Goal: Check status: Check status

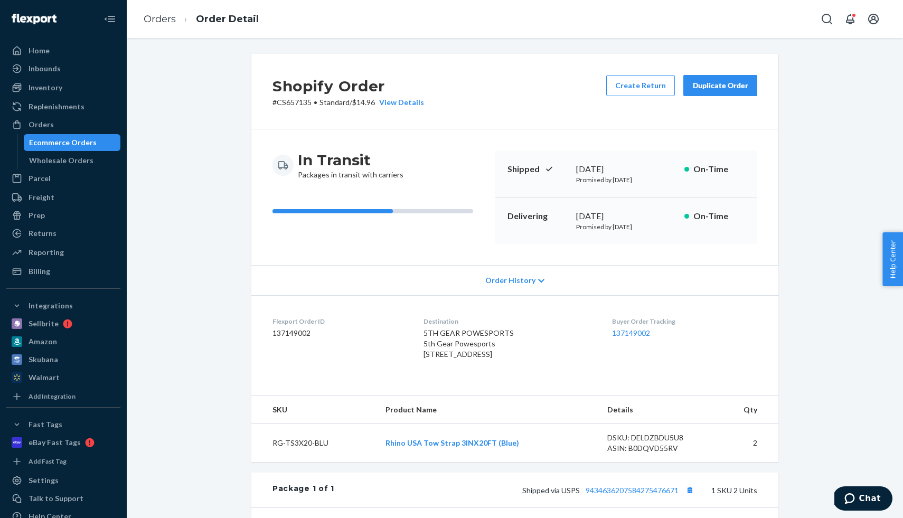
scroll to position [112, 0]
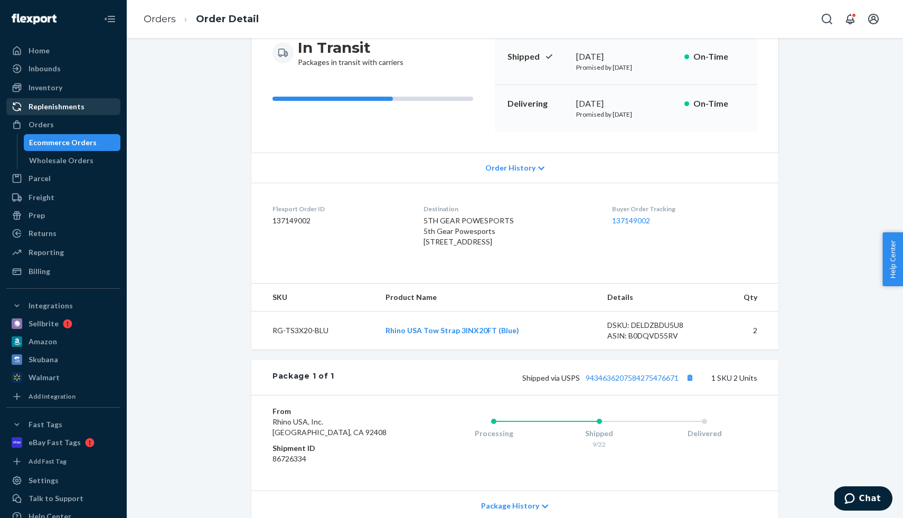
click at [65, 108] on div "Replenishments" at bounding box center [57, 106] width 56 height 11
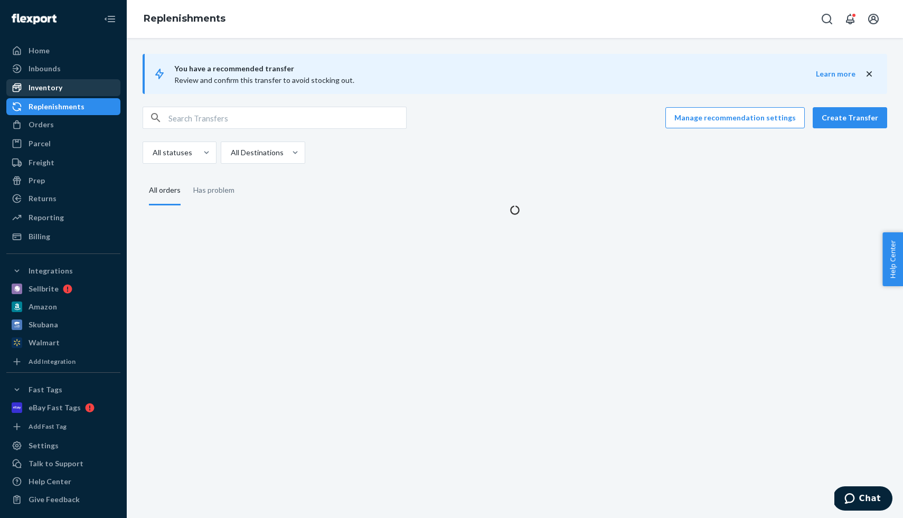
click at [62, 91] on div "Inventory" at bounding box center [63, 87] width 112 height 15
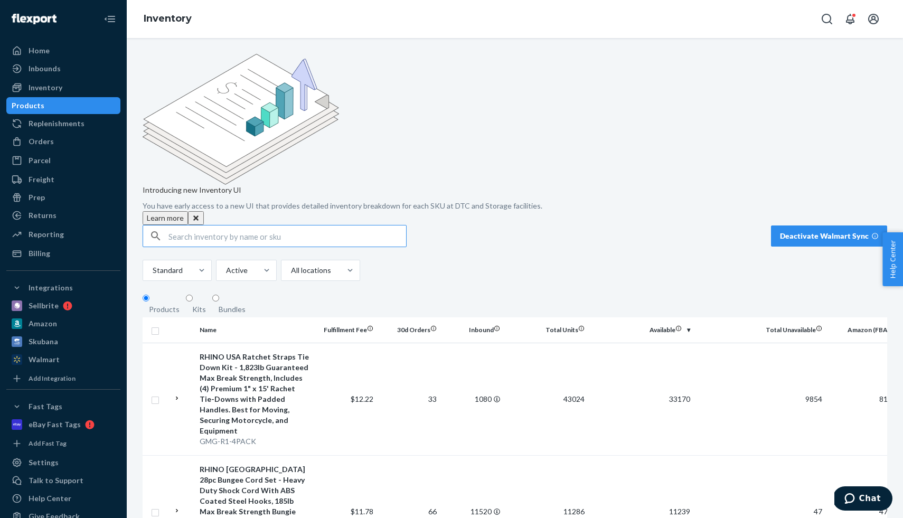
click at [185, 226] on input "text" at bounding box center [287, 236] width 238 height 21
type input "RNO-HTCH-TGHTNR"
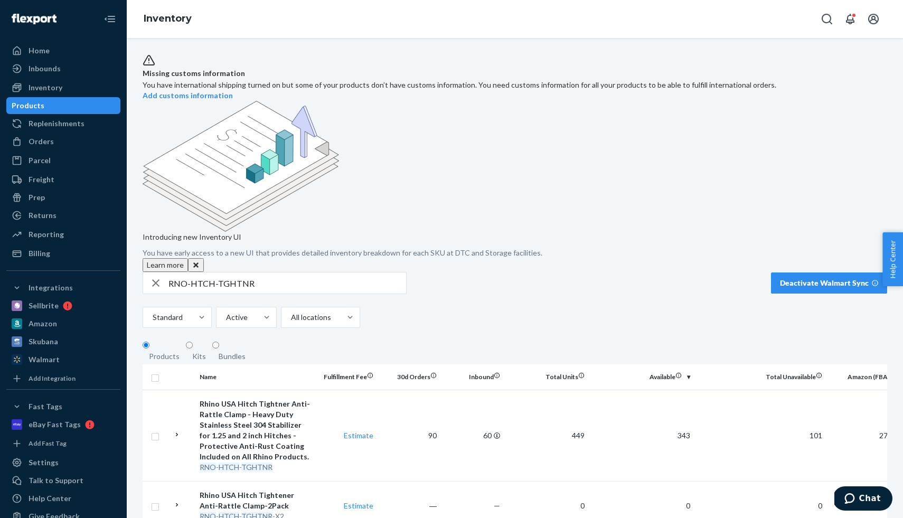
scroll to position [15, 0]
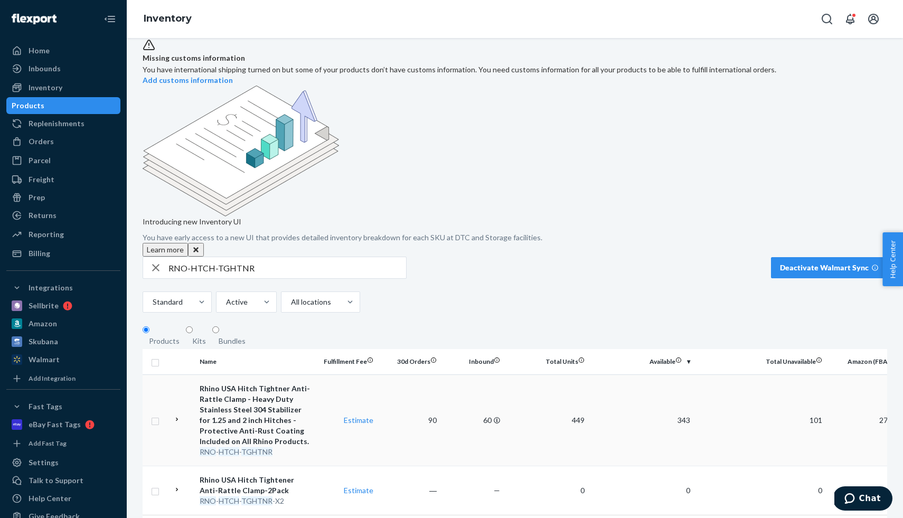
click at [242, 383] on div "Rhino USA Hitch Tightner Anti-Rattle Clamp - Heavy Duty Stainless Steel 304 Sta…" at bounding box center [255, 414] width 110 height 63
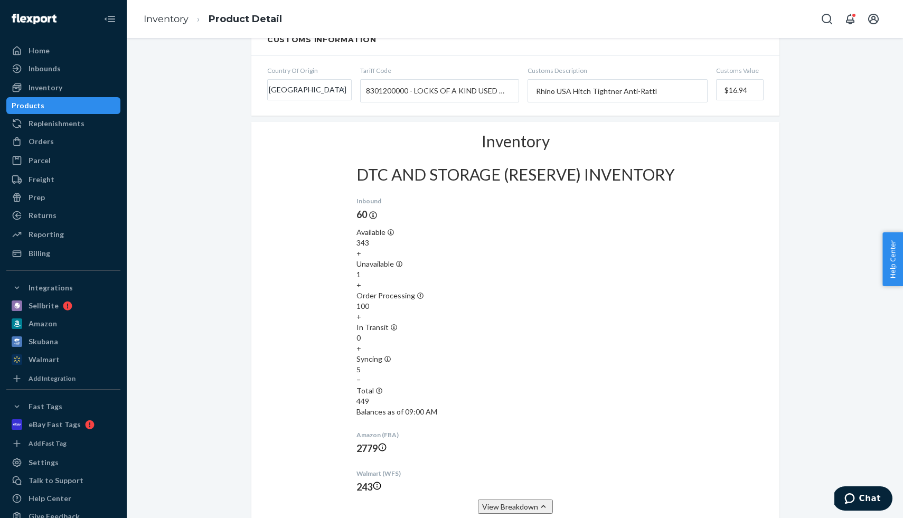
scroll to position [812, 0]
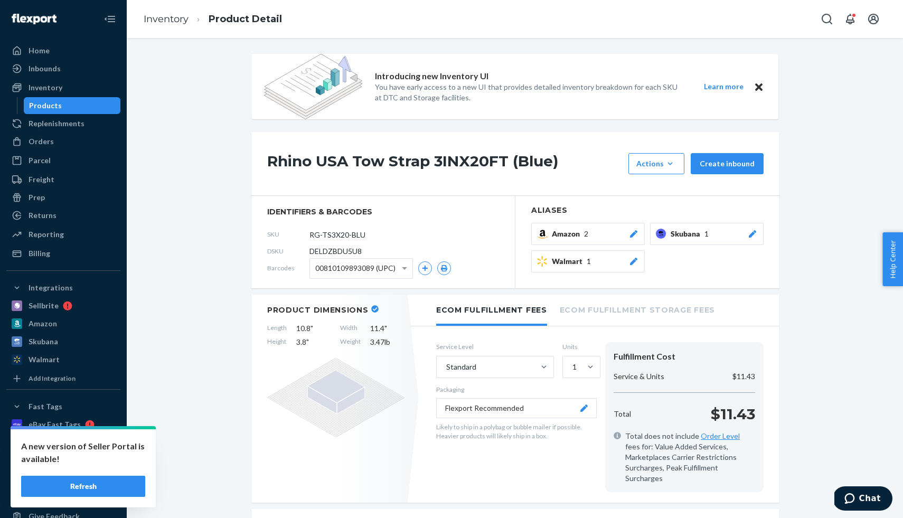
click at [67, 104] on div "Products" at bounding box center [72, 105] width 95 height 15
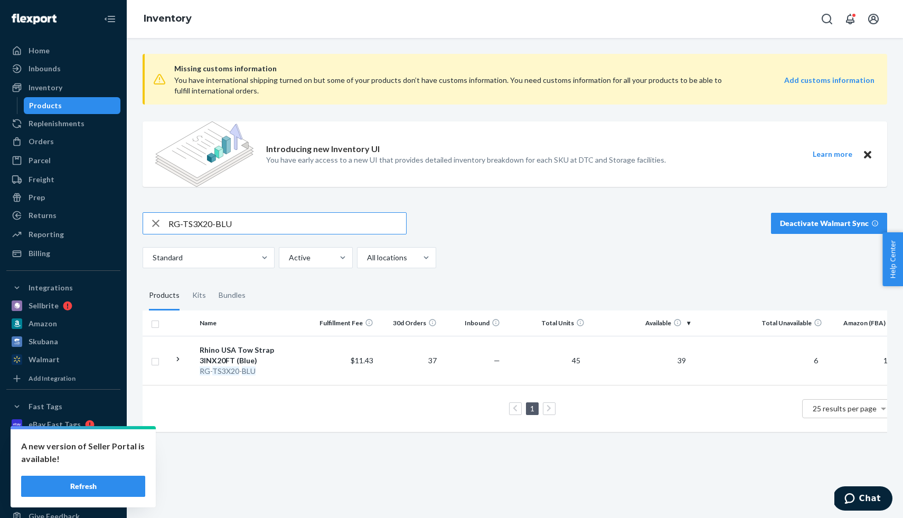
click at [293, 222] on input "RG-TS3X20-BLU" at bounding box center [287, 223] width 238 height 21
paste input "RNO-HTCH-TGHTNR"
click at [293, 222] on input "RG-TS3X20-RNO-HTCH-TGHTNR" at bounding box center [287, 223] width 238 height 21
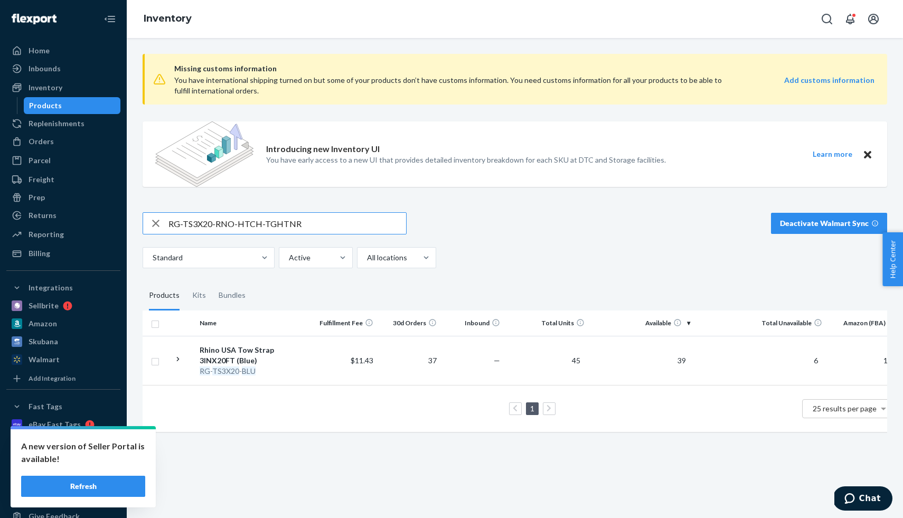
click at [293, 222] on input "RG-TS3X20-RNO-HTCH-TGHTNR" at bounding box center [287, 223] width 238 height 21
paste input "text"
type input "RNO-HTCH-TGHTNR"
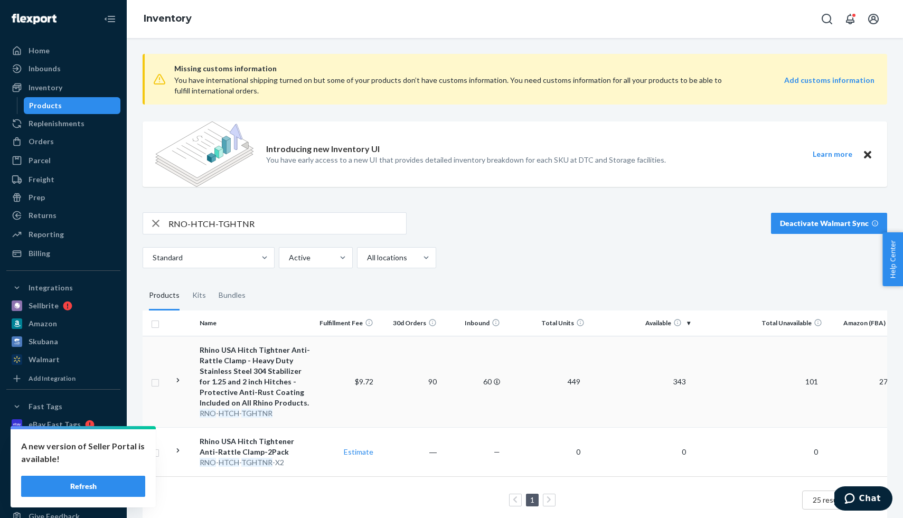
click at [291, 359] on div "Rhino USA Hitch Tightner Anti-Rattle Clamp - Heavy Duty Stainless Steel 304 Sta…" at bounding box center [255, 376] width 110 height 63
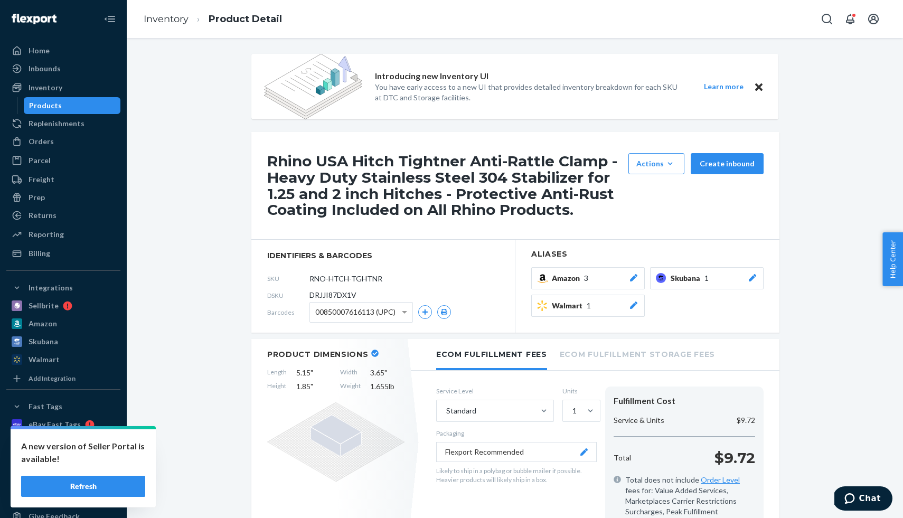
click at [86, 114] on ul "Home Inbounds Shipping Plans Problems Inventory Products Replenishments Orders …" at bounding box center [63, 152] width 114 height 220
click at [85, 111] on div "Products" at bounding box center [72, 105] width 95 height 15
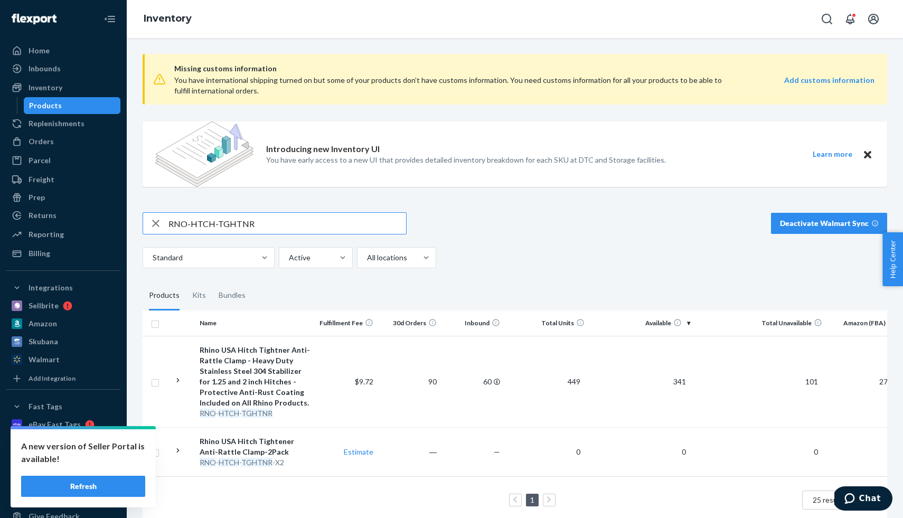
click at [242, 221] on input "RNO-HTCH-TGHTNR" at bounding box center [287, 223] width 238 height 21
type input "RG-HTHITCH2-RED"
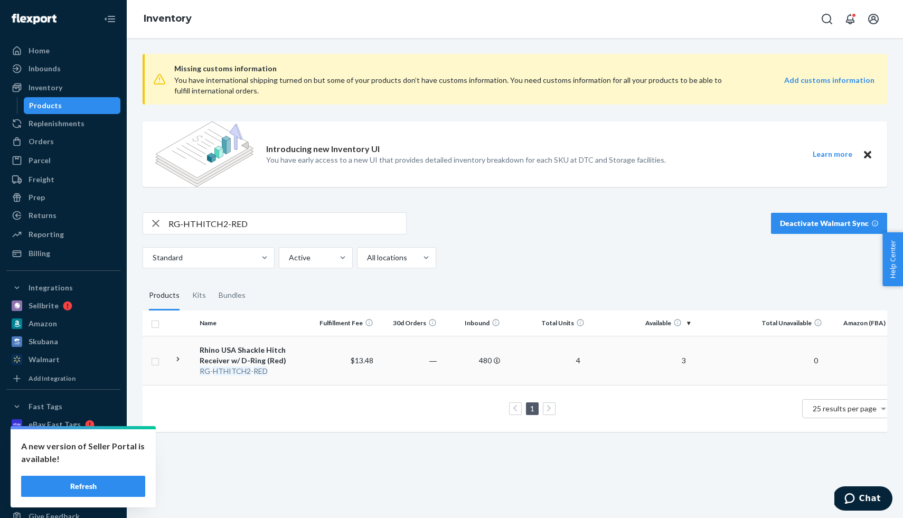
click at [229, 347] on div "Rhino USA Shackle Hitch Receiver w/ D-Ring (Red)" at bounding box center [255, 355] width 110 height 21
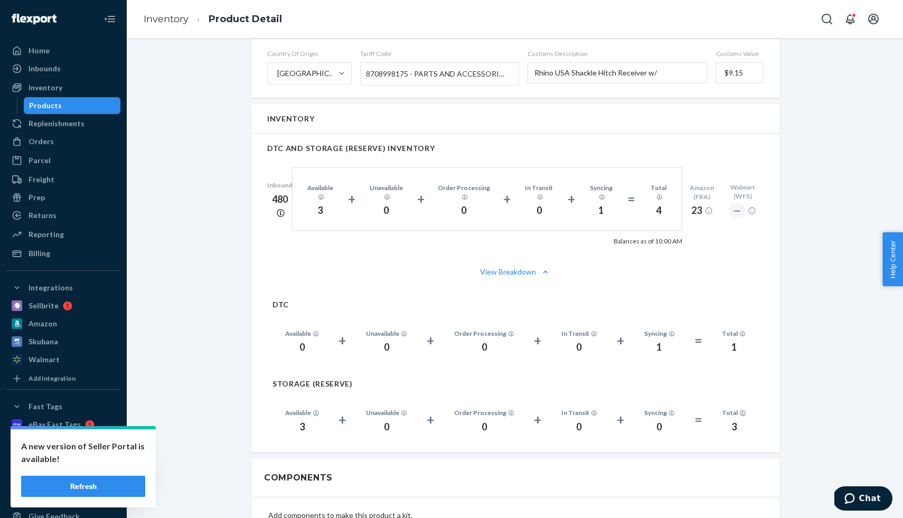
scroll to position [652, 0]
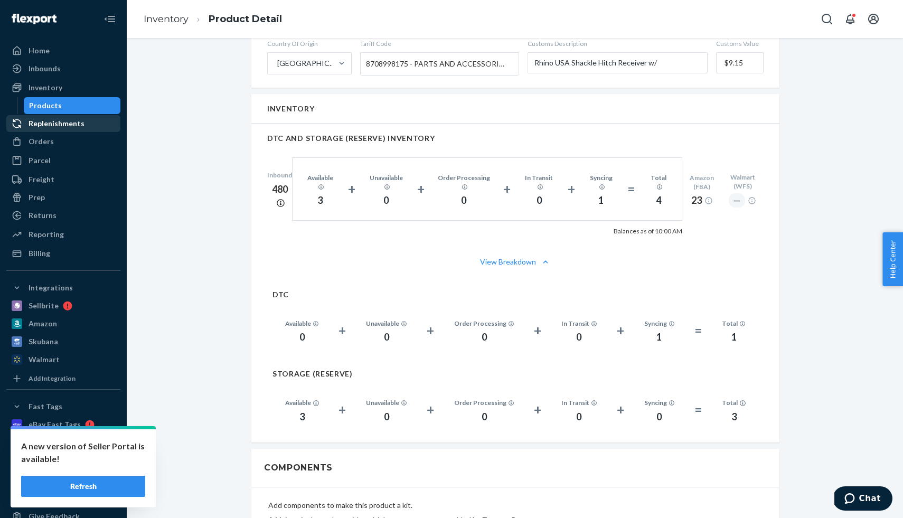
click at [62, 121] on div "Replenishments" at bounding box center [57, 123] width 56 height 11
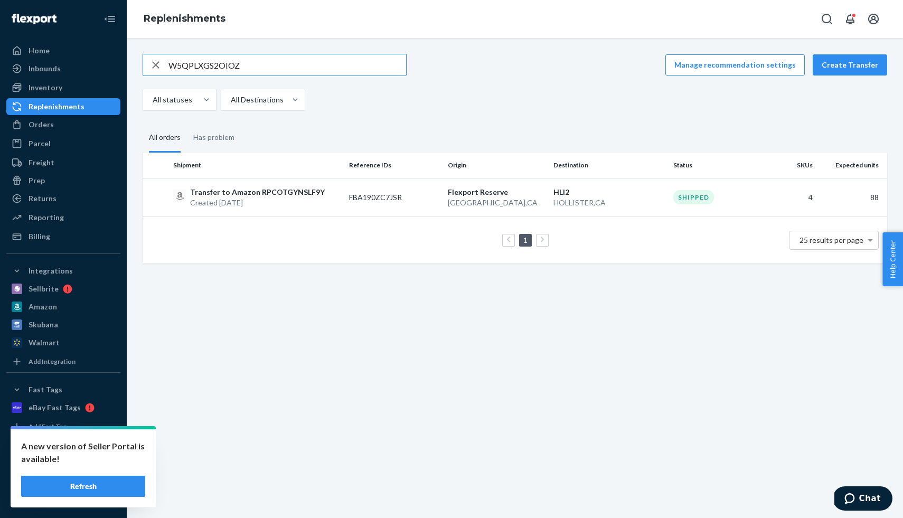
click at [184, 67] on input "W5QPLXGS2OIOZ" at bounding box center [287, 64] width 238 height 21
type input "FBA190ZDK6BJ"
click at [297, 200] on p "Created Sep 10, 2025" at bounding box center [261, 203] width 142 height 11
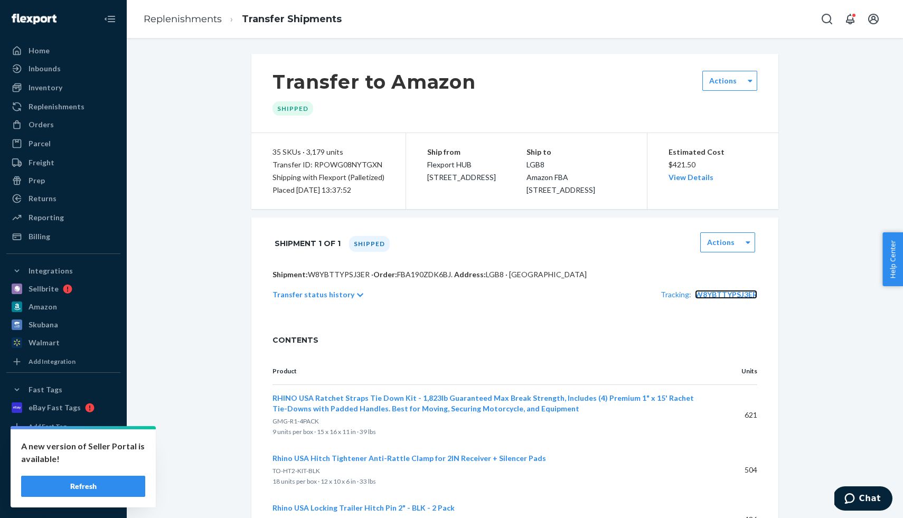
click at [715, 299] on span "W8YBTTYPSJ3ER" at bounding box center [726, 294] width 62 height 9
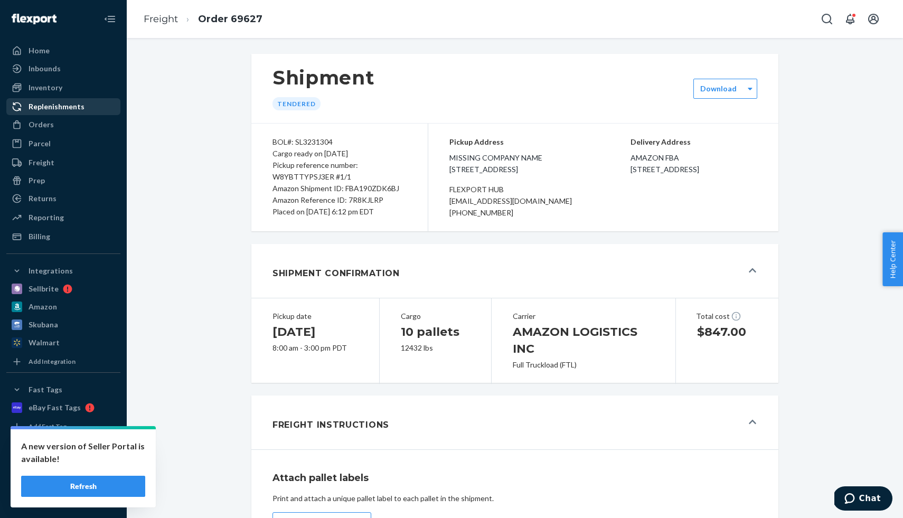
drag, startPoint x: 53, startPoint y: 106, endPoint x: 60, endPoint y: 106, distance: 6.4
click at [53, 106] on div "Replenishments" at bounding box center [57, 106] width 56 height 11
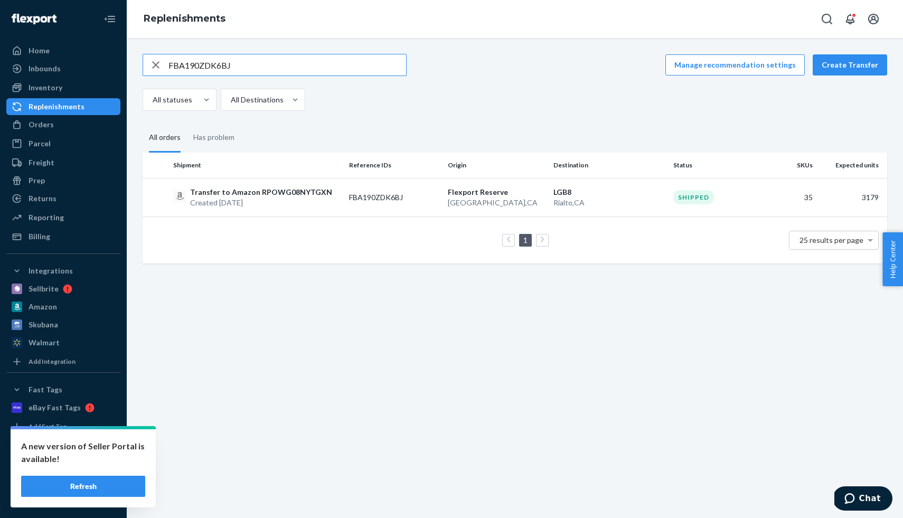
click at [211, 63] on input "FBA190ZDK6BJ" at bounding box center [287, 64] width 238 height 21
type input "FBA190ZCVPYG"
click at [291, 189] on p "Transfer to Amazon RP32IC9RQWP0Y" at bounding box center [257, 192] width 134 height 11
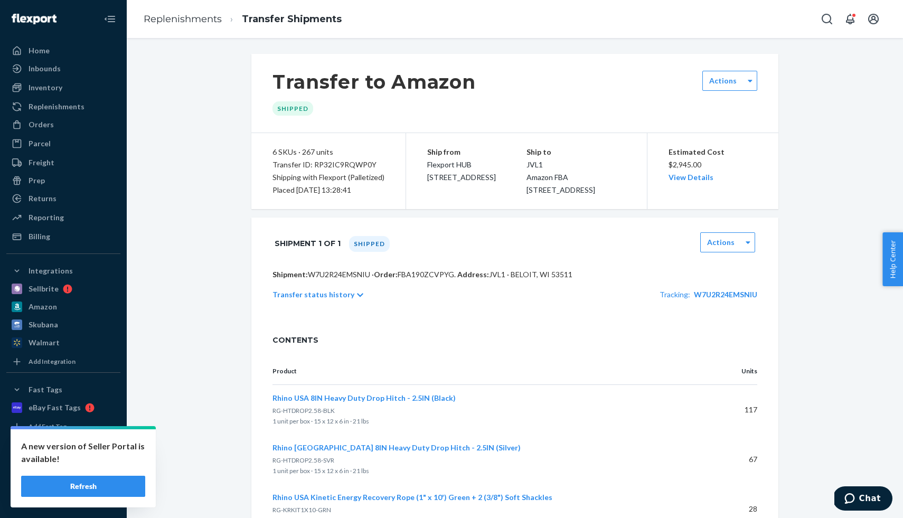
scroll to position [34, 0]
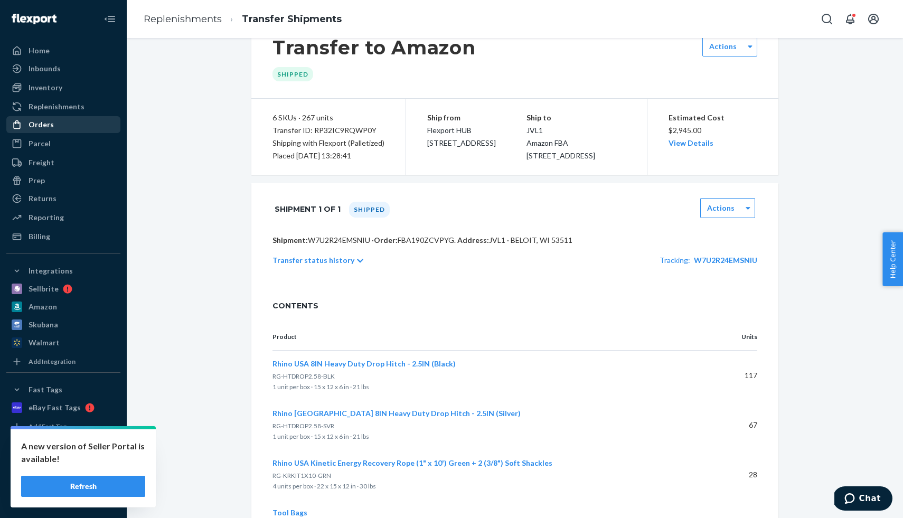
click at [83, 120] on div "Orders" at bounding box center [63, 124] width 112 height 15
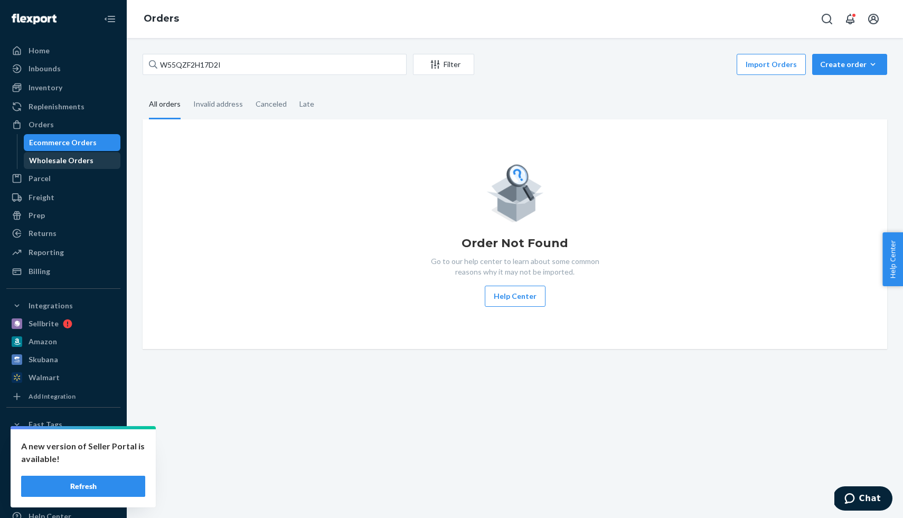
click at [87, 168] on link "Wholesale Orders" at bounding box center [72, 160] width 97 height 17
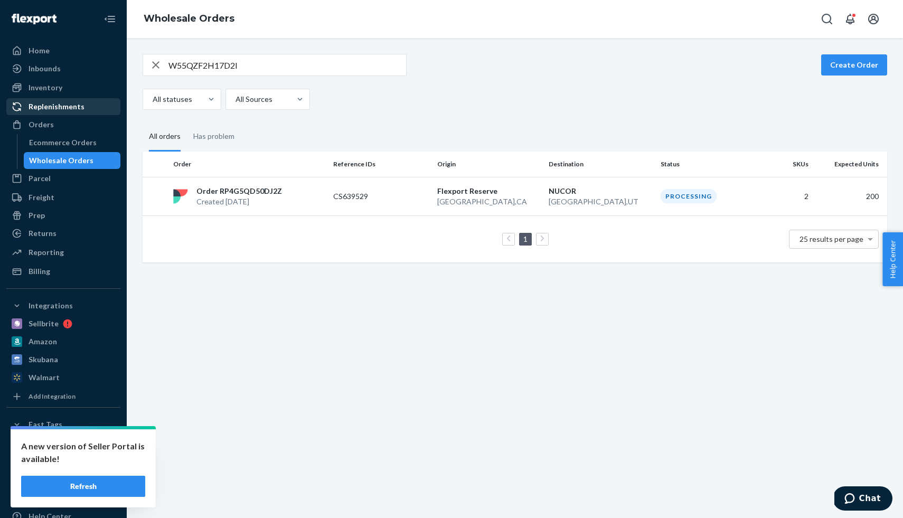
click at [58, 109] on div "Replenishments" at bounding box center [57, 106] width 56 height 11
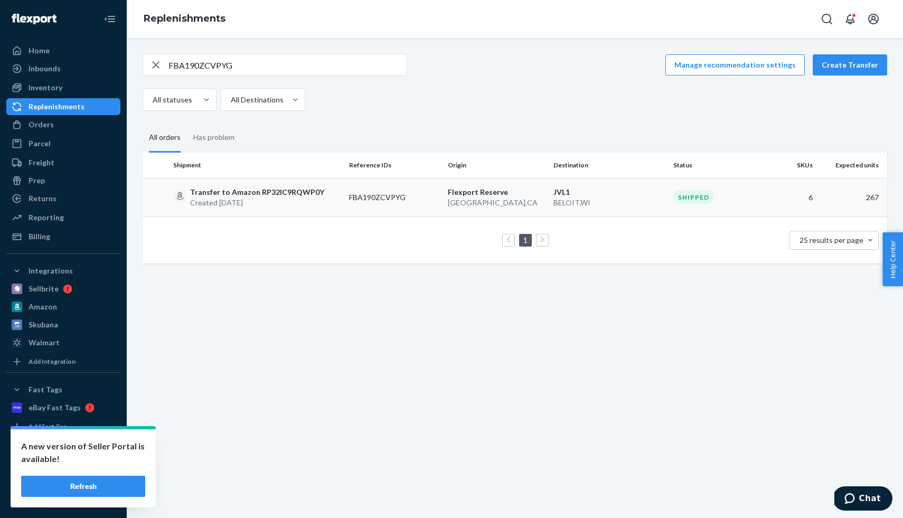
click at [243, 188] on p "Transfer to Amazon RP32IC9RQWP0Y" at bounding box center [257, 192] width 134 height 11
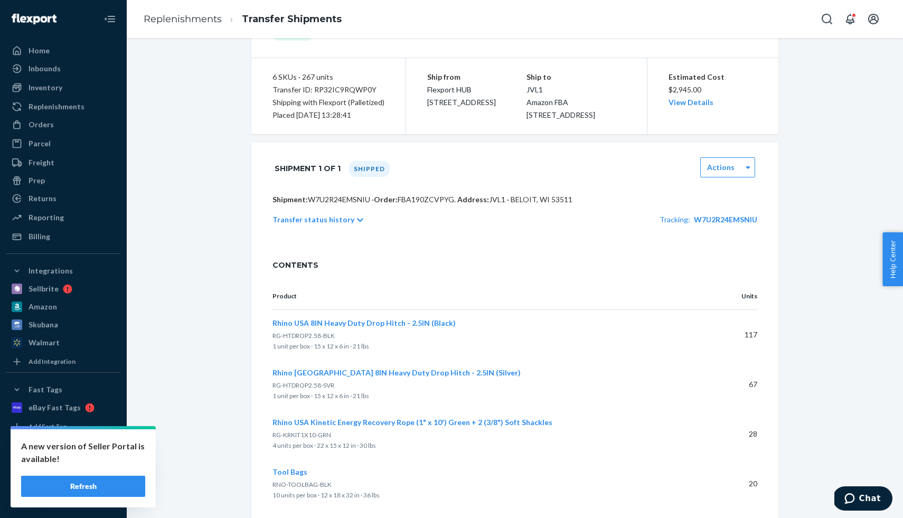
scroll to position [77, 0]
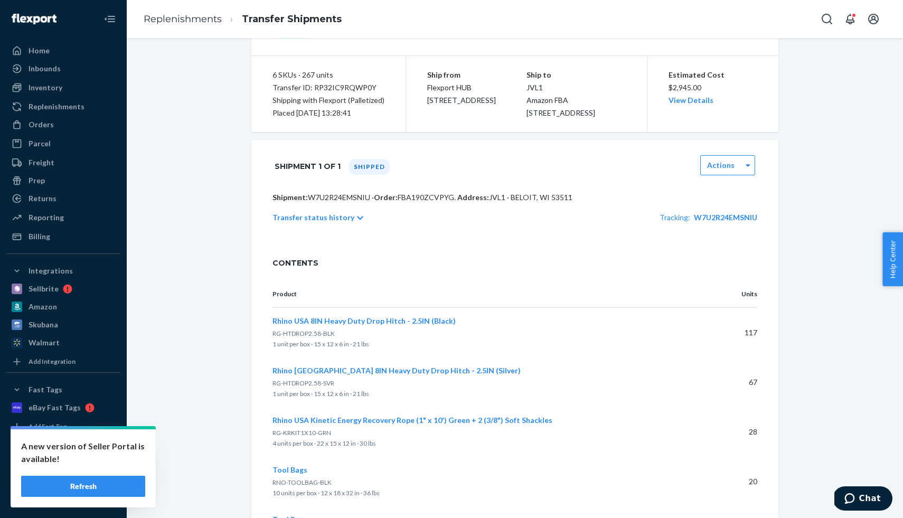
click at [94, 474] on div "A new version of Seller Portal is available! Refresh" at bounding box center [83, 468] width 145 height 78
click at [96, 480] on button "Refresh" at bounding box center [83, 486] width 124 height 21
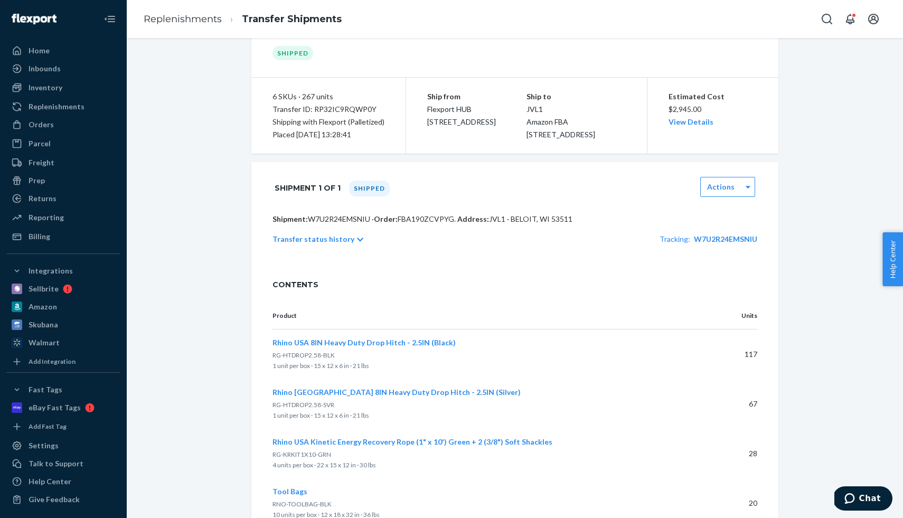
scroll to position [68, 0]
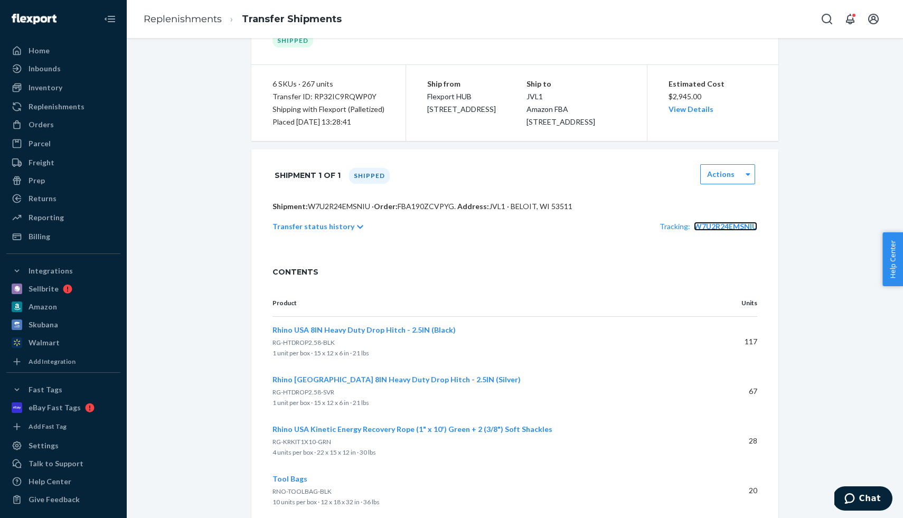
click at [711, 231] on span "W7U2R24EMSNIU" at bounding box center [725, 226] width 63 height 9
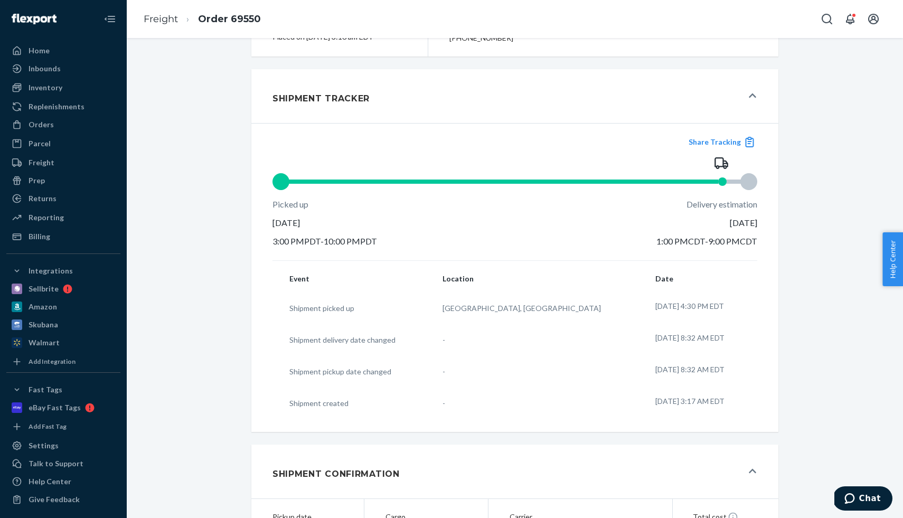
scroll to position [324, 0]
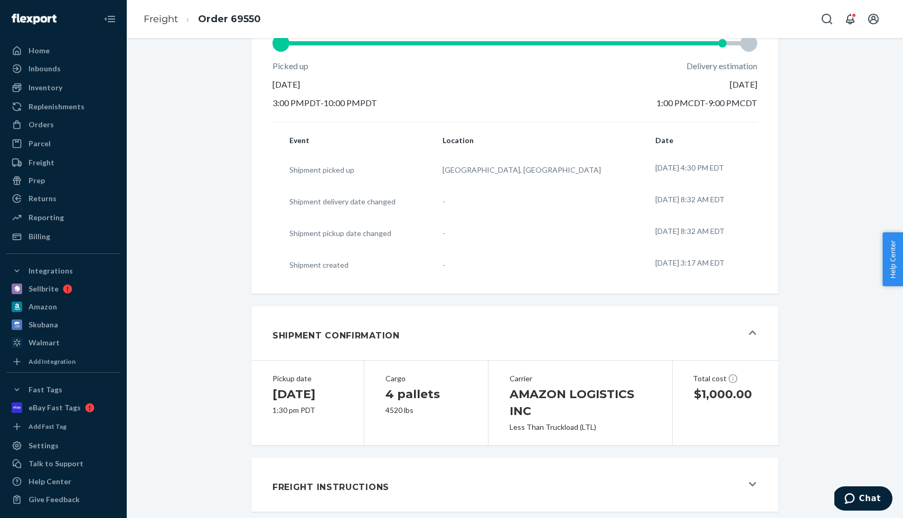
click at [368, 469] on button "Freight Instructions" at bounding box center [514, 485] width 527 height 54
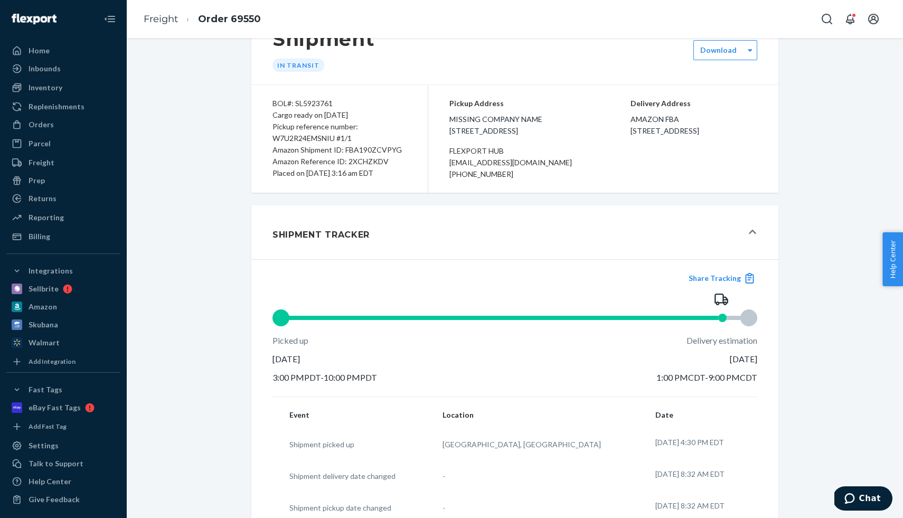
scroll to position [0, 0]
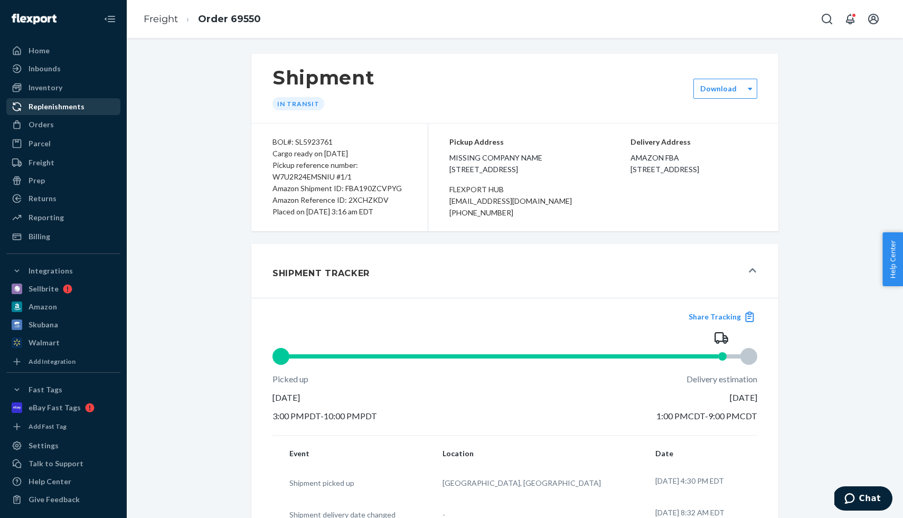
click at [71, 106] on div "Replenishments" at bounding box center [57, 106] width 56 height 11
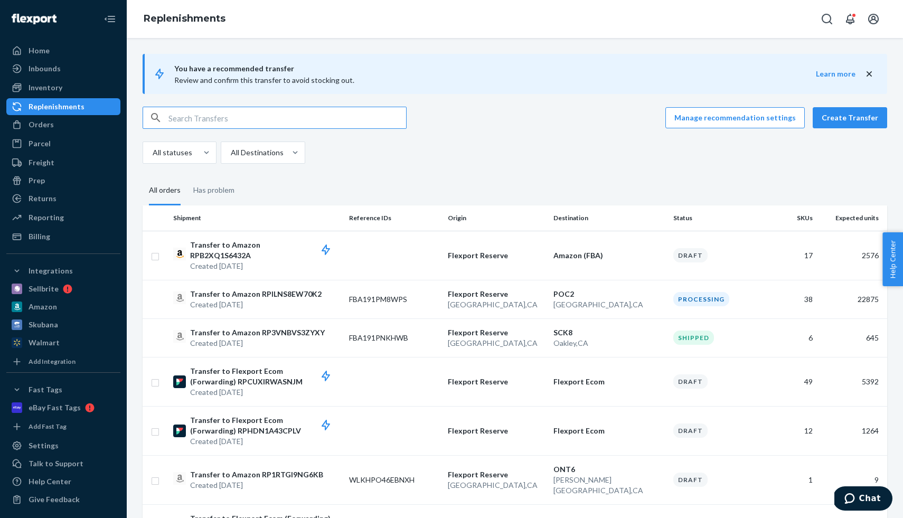
type input "v"
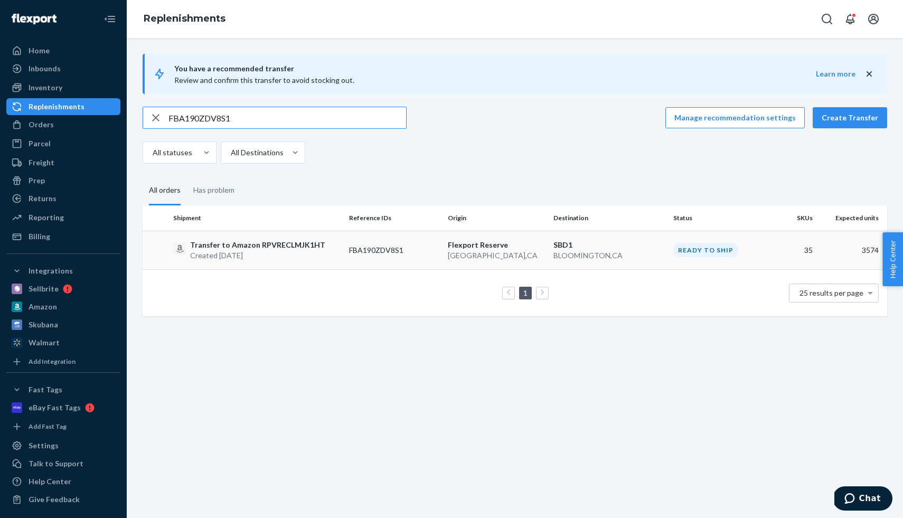
type input "FBA190ZDV8S1"
click at [275, 241] on p "Transfer to Amazon RPVRECLMJK1HT" at bounding box center [257, 245] width 135 height 11
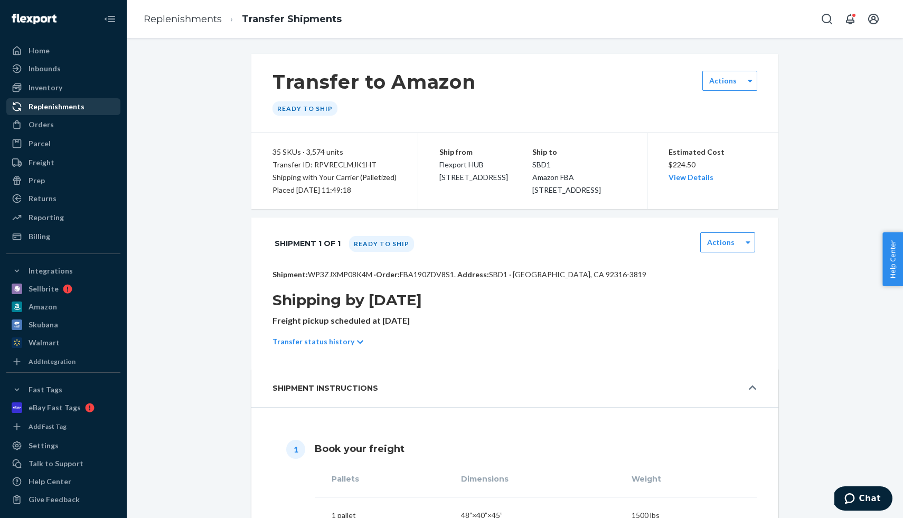
click at [79, 112] on div "Replenishments" at bounding box center [63, 106] width 112 height 15
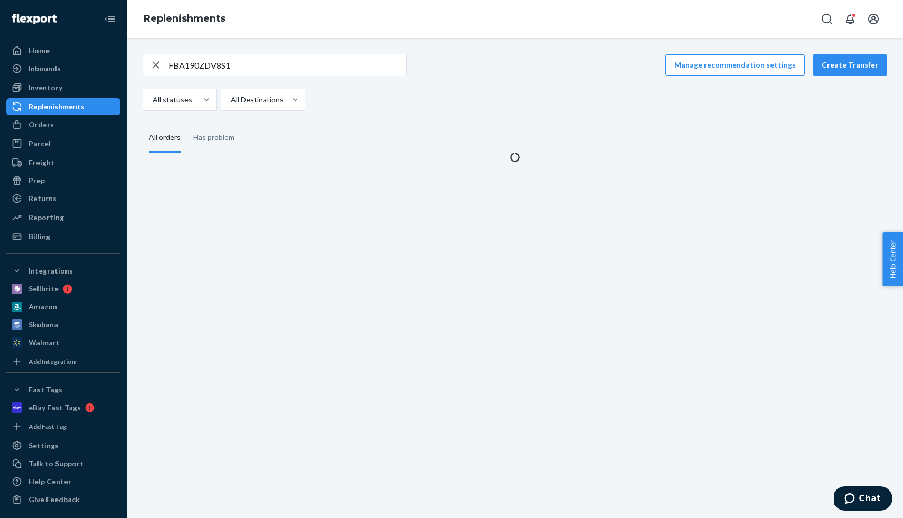
click at [79, 112] on div "Replenishments" at bounding box center [63, 106] width 112 height 15
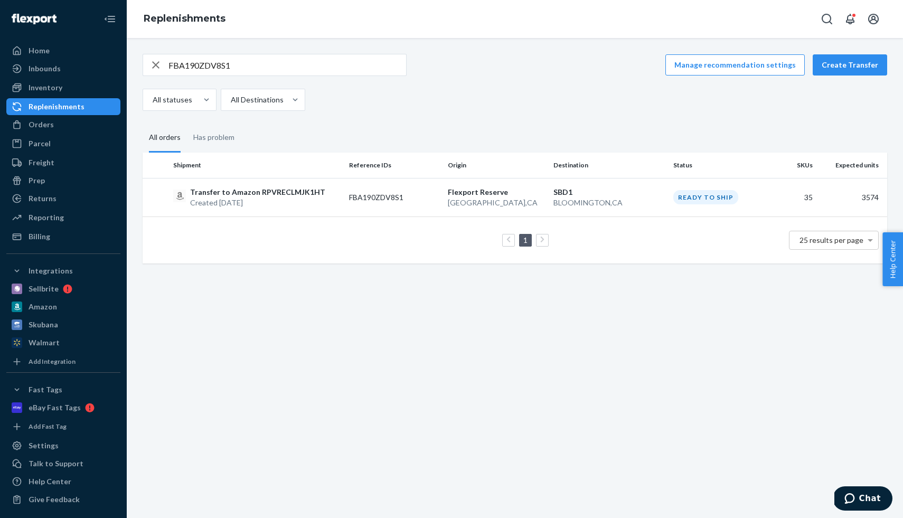
click at [292, 65] on input "FBA190ZDV8S1" at bounding box center [287, 64] width 238 height 21
paste input "K6BJ"
type input "FBA190ZDK6BJ"
click at [289, 193] on p "Transfer to Amazon RPOWG08NYTGXN" at bounding box center [261, 192] width 142 height 11
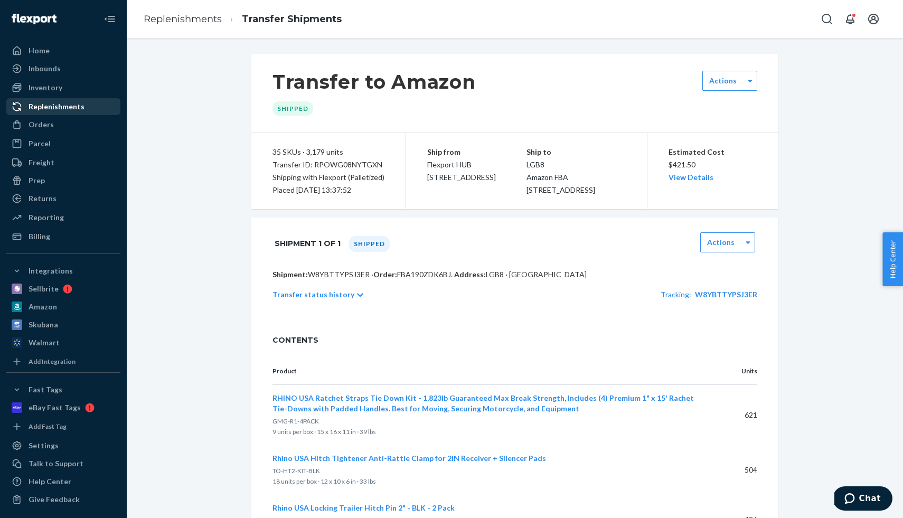
click at [63, 103] on div "Replenishments" at bounding box center [57, 106] width 56 height 11
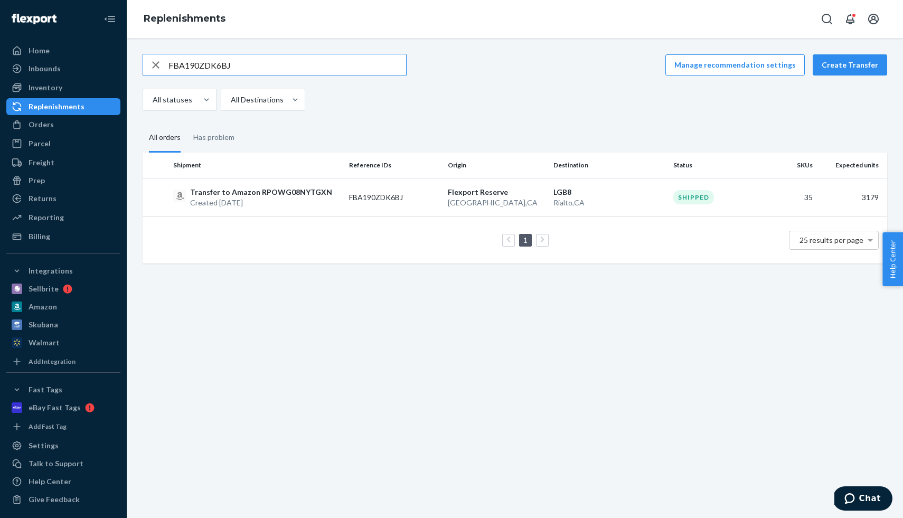
click at [200, 61] on input "FBA190ZDK6BJ" at bounding box center [287, 64] width 238 height 21
type input "FBA190ZD4K8Z"
click at [230, 194] on p "Transfer to Amazon RP7L9WG8HGAJY" at bounding box center [258, 192] width 136 height 11
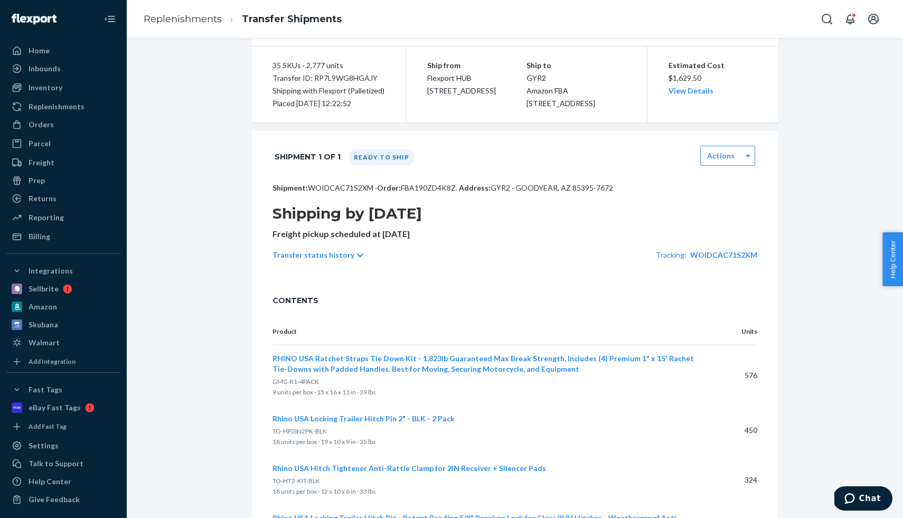
scroll to position [140, 0]
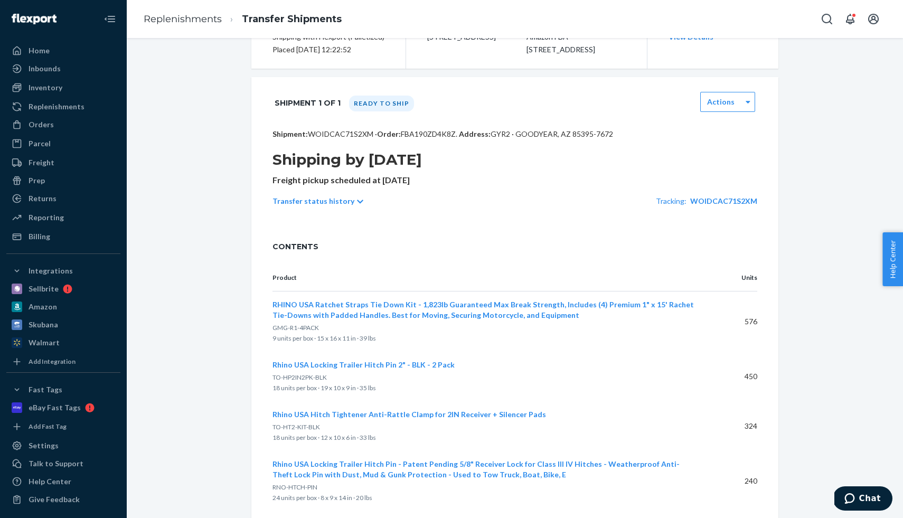
click at [741, 216] on div "Transfer status history Tracking: WOIDCAC71S2XM" at bounding box center [515, 201] width 485 height 30
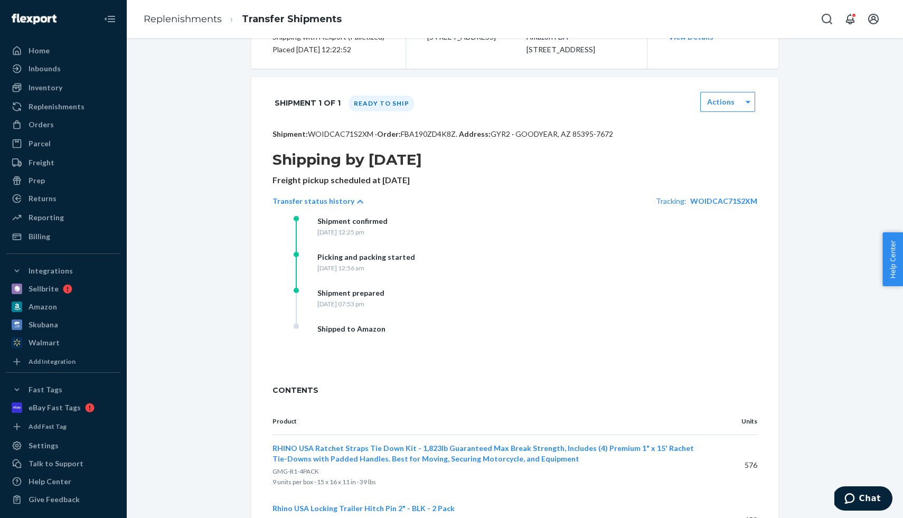
click at [706, 206] on div "Tracking: WOIDCAC71S2XM" at bounding box center [706, 201] width 101 height 11
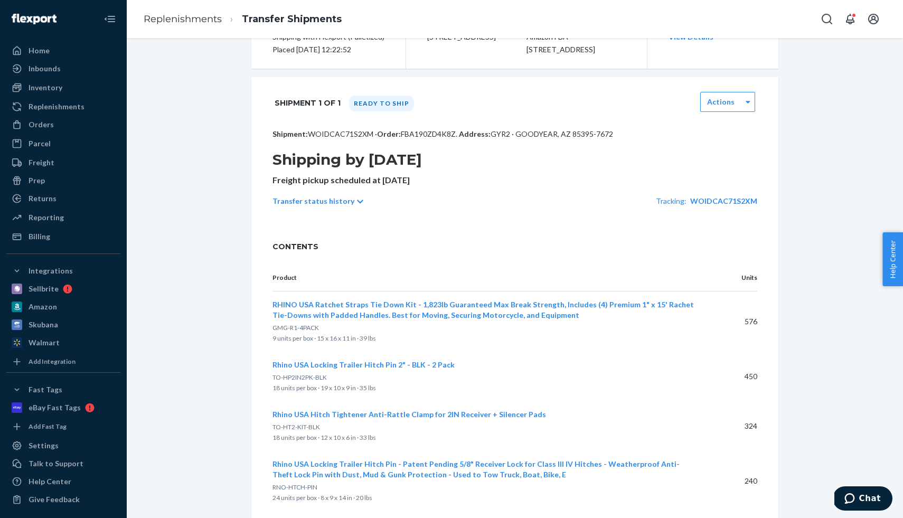
click at [698, 208] on div "Transfer status history Tracking: WOIDCAC71S2XM" at bounding box center [515, 201] width 485 height 30
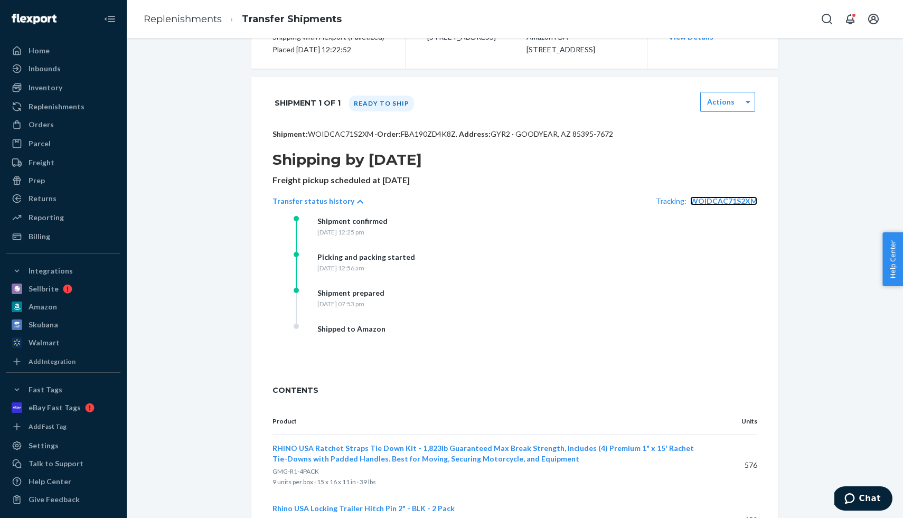
click at [712, 205] on span "WOIDCAC71S2XM" at bounding box center [723, 200] width 67 height 9
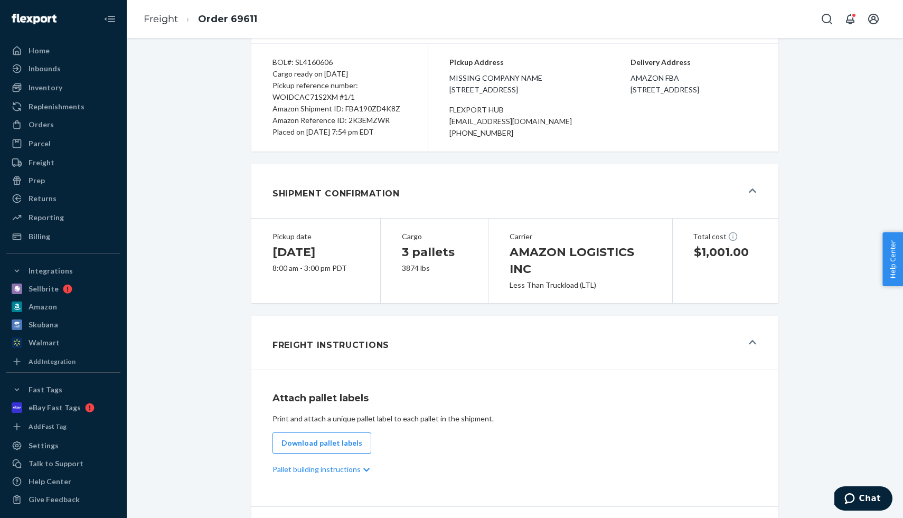
scroll to position [90, 0]
